Goal: Navigation & Orientation: Find specific page/section

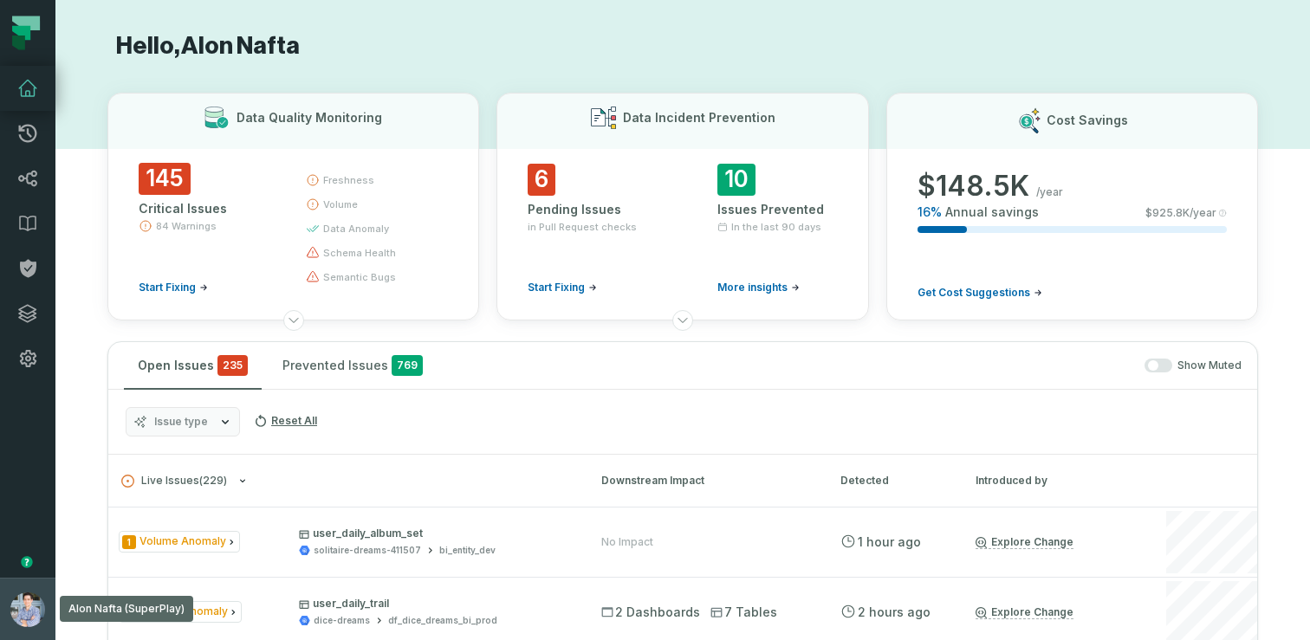
click at [18, 587] on button "[PERSON_NAME] (SuperPlay) [EMAIL_ADDRESS][DOMAIN_NAME]" at bounding box center [27, 609] width 55 height 62
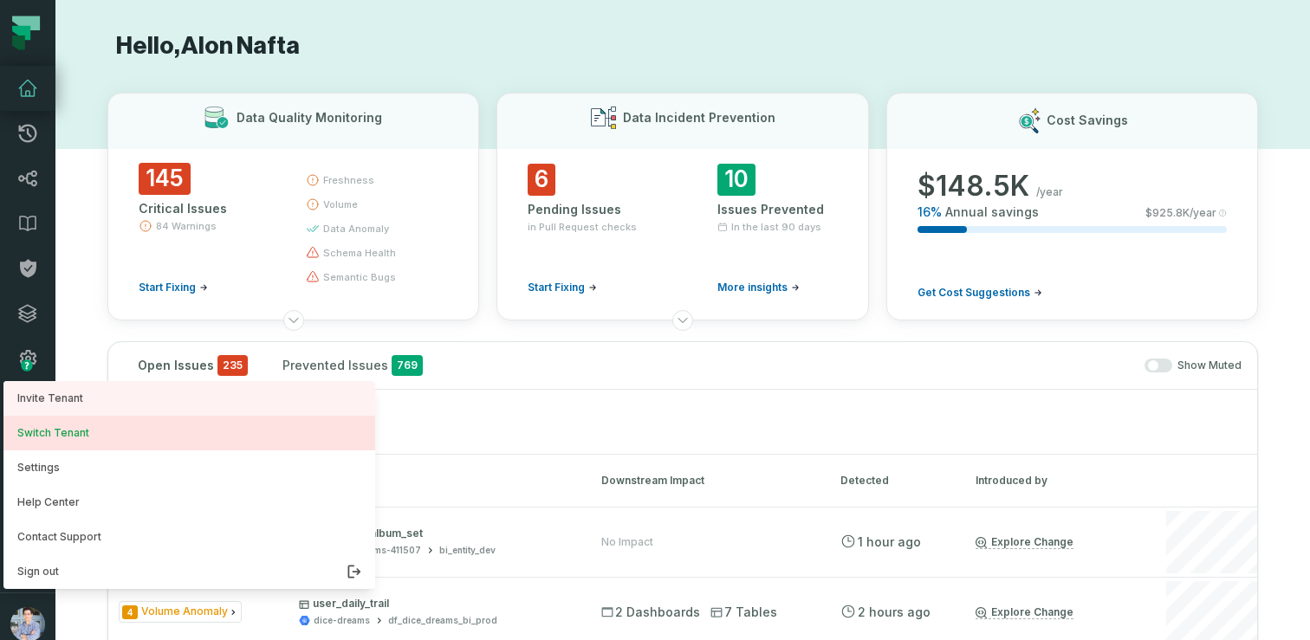
click at [78, 443] on button "Switch Tenant" at bounding box center [189, 433] width 372 height 35
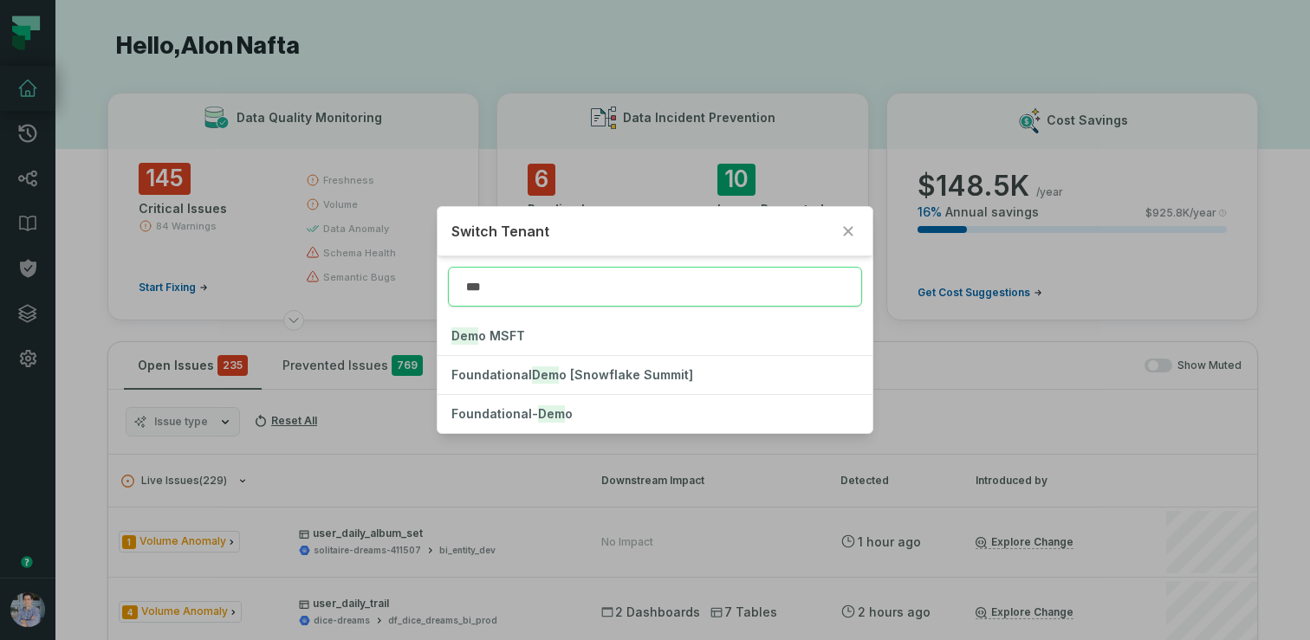
type input "****"
click at [546, 410] on mark "Demo" at bounding box center [555, 413] width 35 height 17
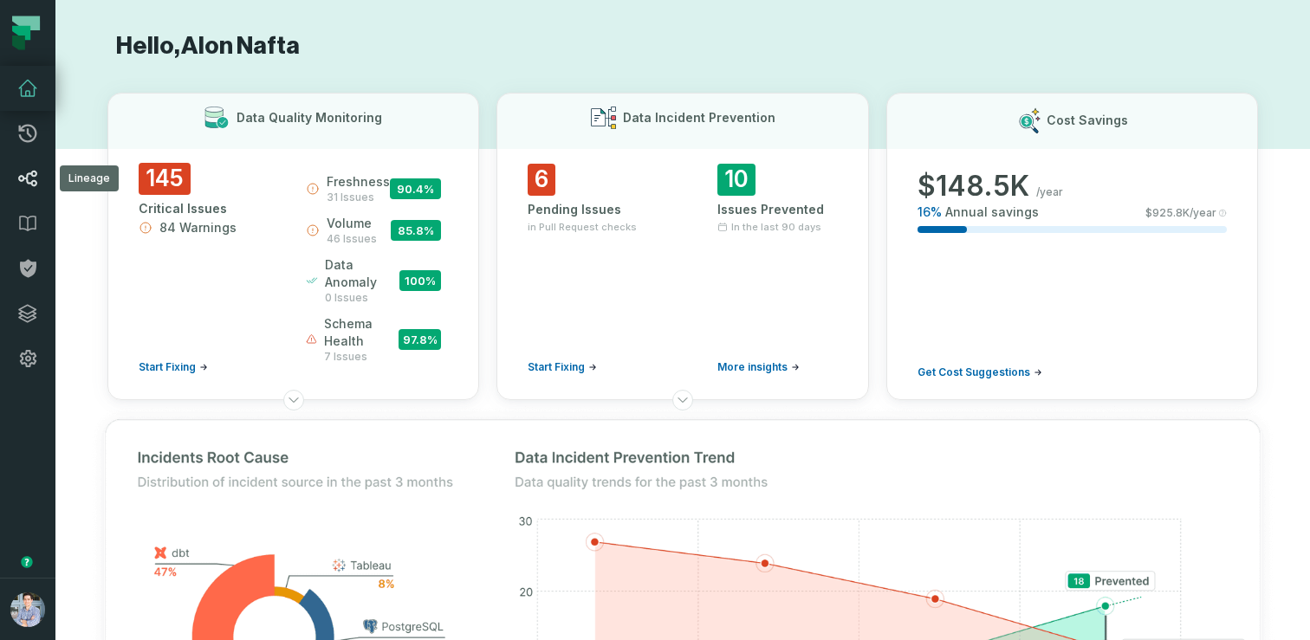
click at [30, 177] on icon at bounding box center [27, 178] width 21 height 21
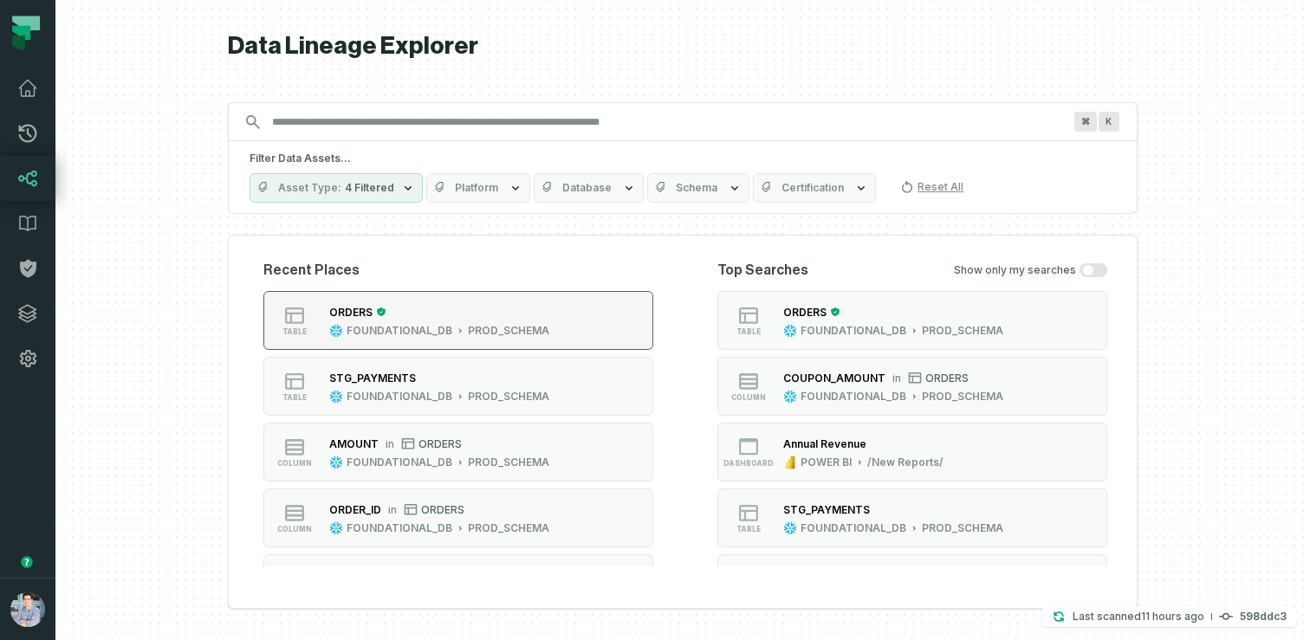
click at [451, 302] on button "table ORDERS FOUNDATIONAL_DB PROD_SCHEMA" at bounding box center [458, 320] width 390 height 59
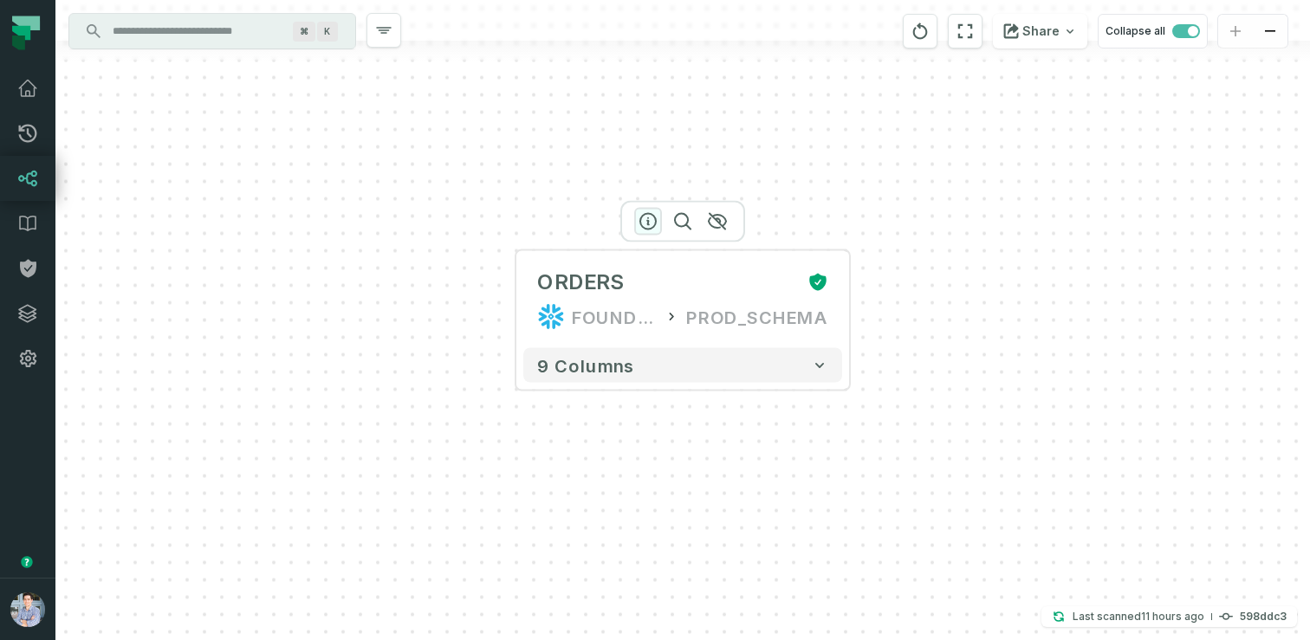
click at [648, 223] on icon "button" at bounding box center [648, 222] width 16 height 16
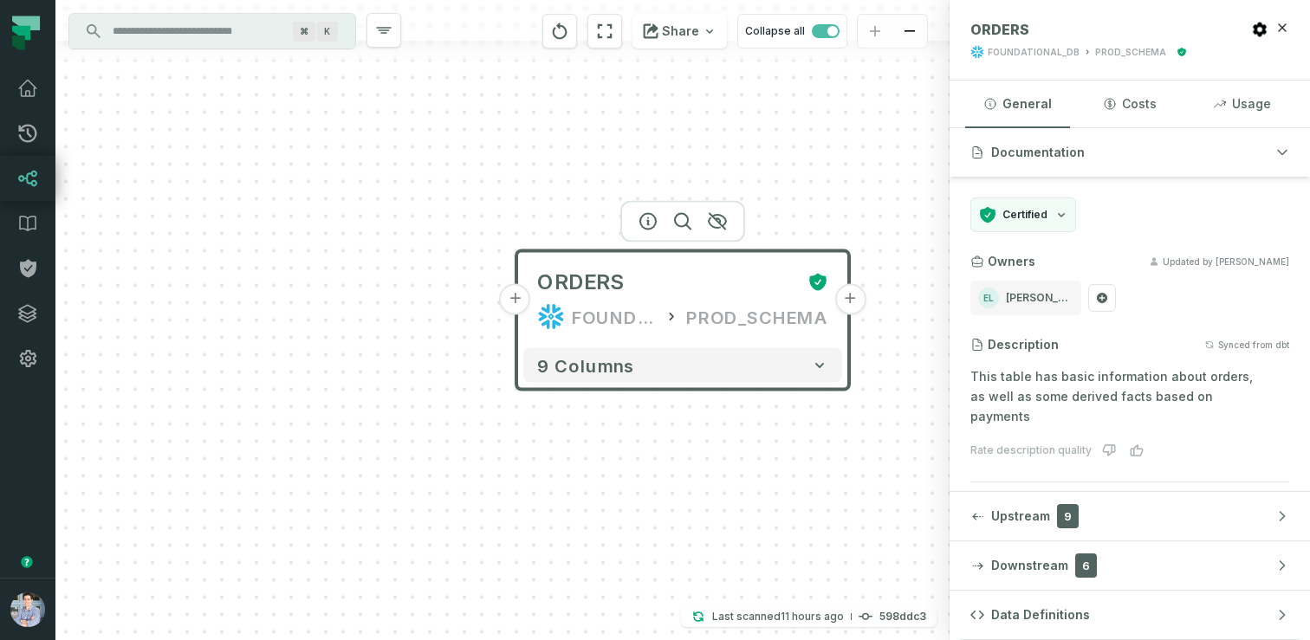
click at [518, 306] on button "+" at bounding box center [515, 299] width 31 height 31
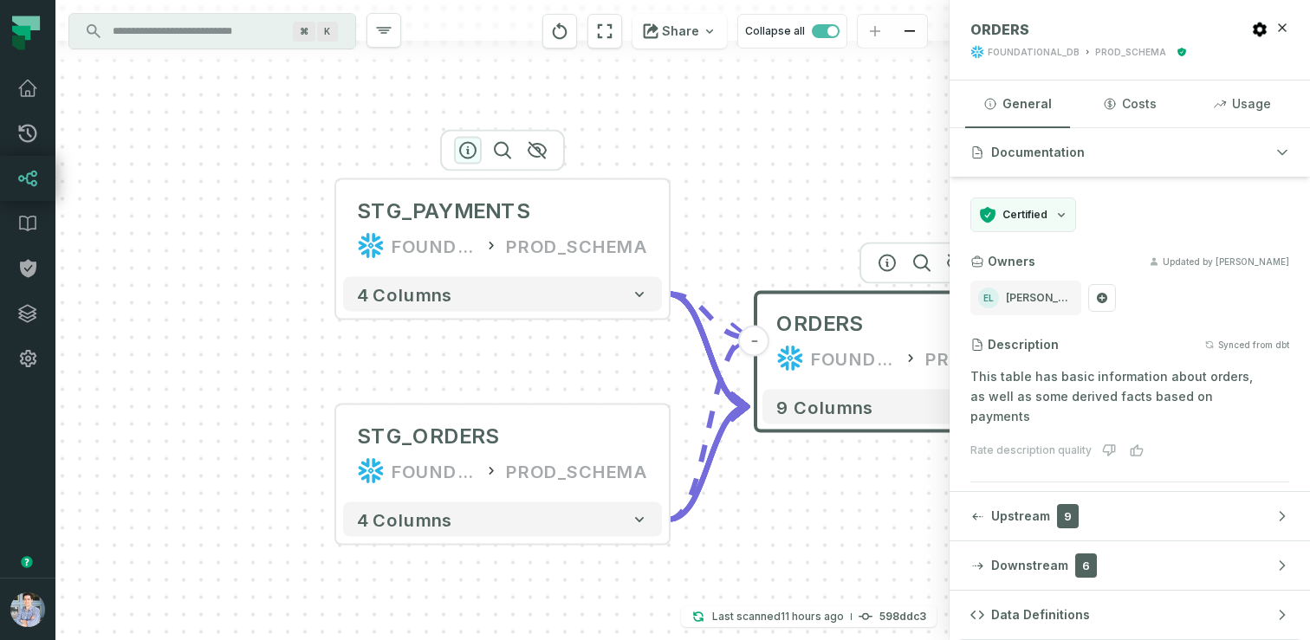
click at [465, 152] on icon "button" at bounding box center [467, 150] width 21 height 21
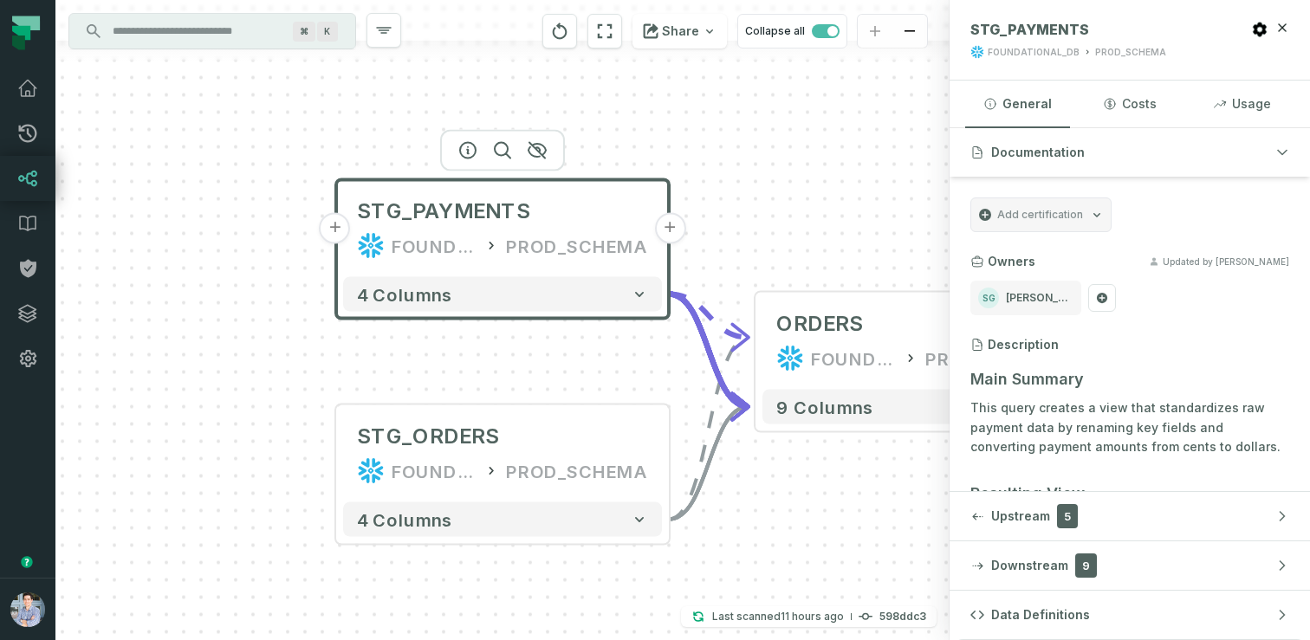
click at [1211, 320] on section "Add certification Owners Updated by Shay Gafniel [PERSON_NAME] Gafniel Descript…" at bounding box center [1129, 513] width 360 height 673
